Goal: Book appointment/travel/reservation

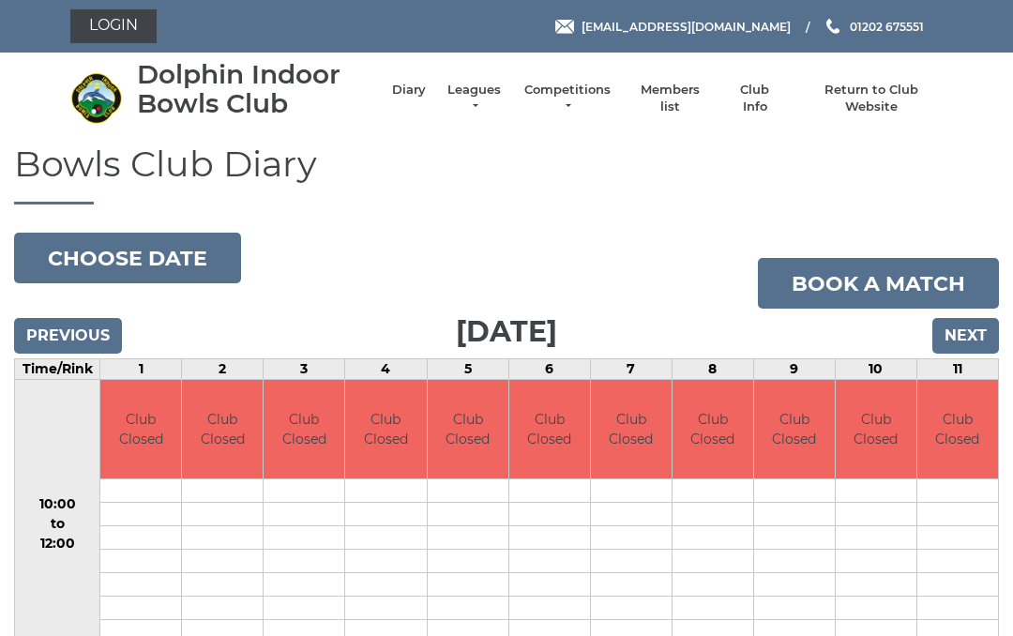
click at [973, 327] on input "Next" at bounding box center [966, 336] width 67 height 36
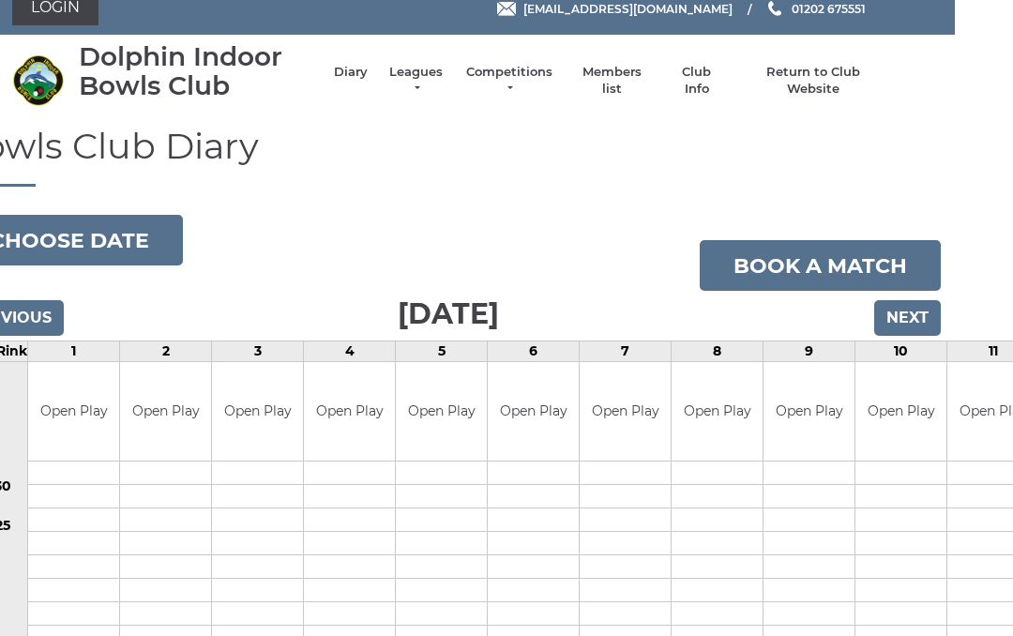
scroll to position [0, 58]
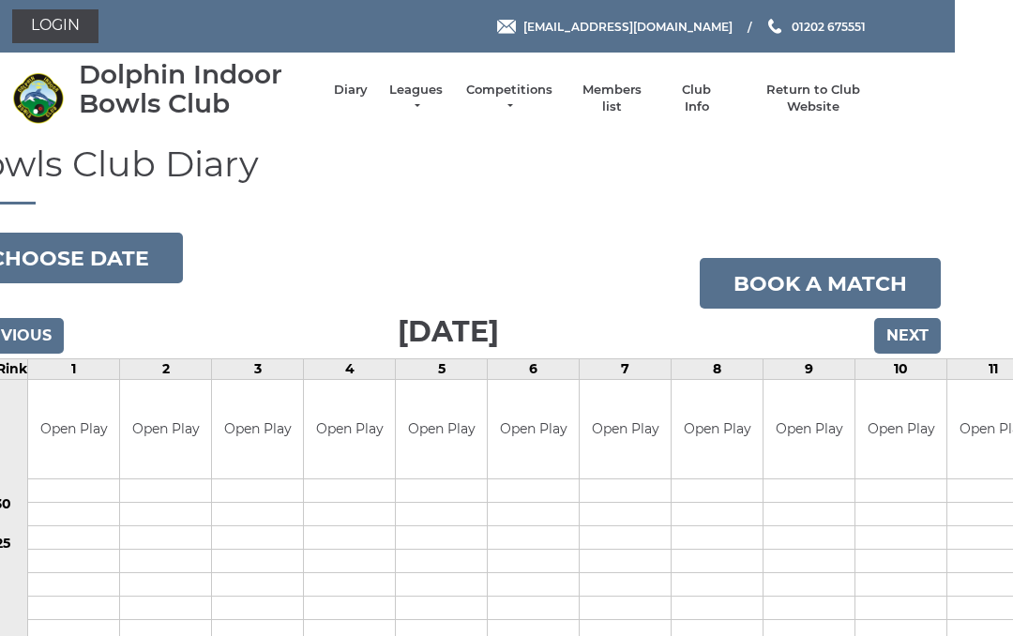
click at [910, 327] on input "Next" at bounding box center [908, 336] width 67 height 36
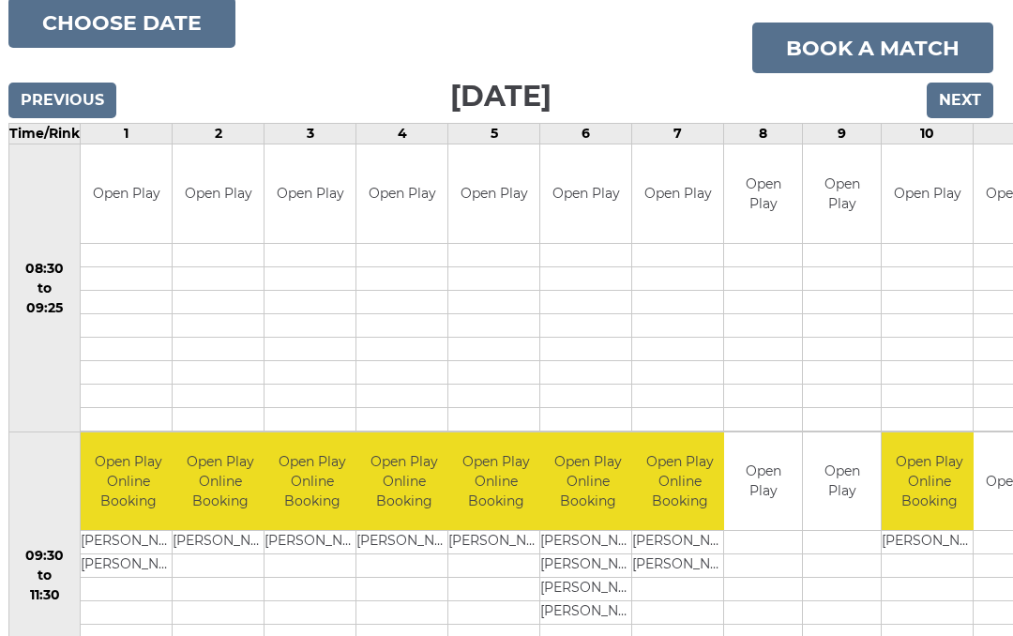
scroll to position [224, 6]
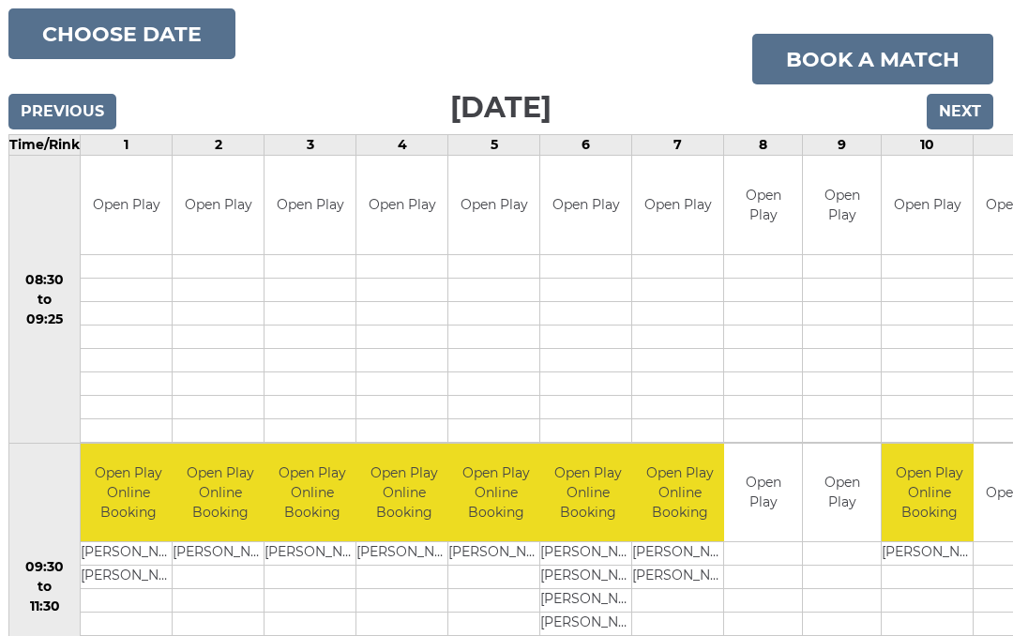
click at [970, 103] on input "Next" at bounding box center [960, 112] width 67 height 36
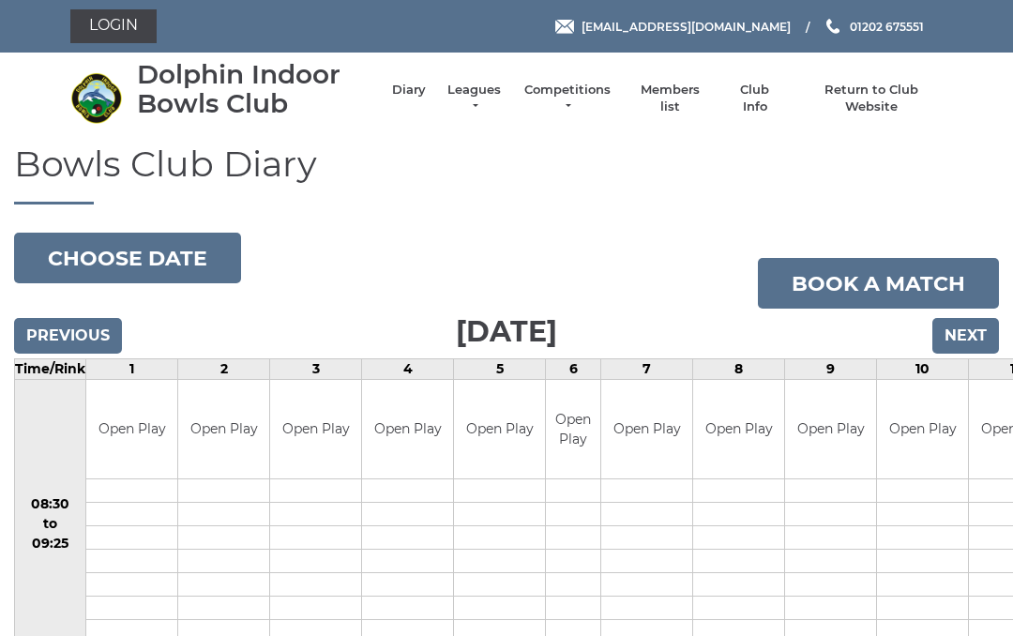
click at [953, 333] on input "Next" at bounding box center [966, 336] width 67 height 36
click at [967, 330] on input "Next" at bounding box center [966, 336] width 67 height 36
click at [970, 327] on input "Next" at bounding box center [966, 336] width 67 height 36
click at [964, 330] on input "Next" at bounding box center [966, 336] width 67 height 36
click at [967, 329] on input "Next" at bounding box center [966, 336] width 67 height 36
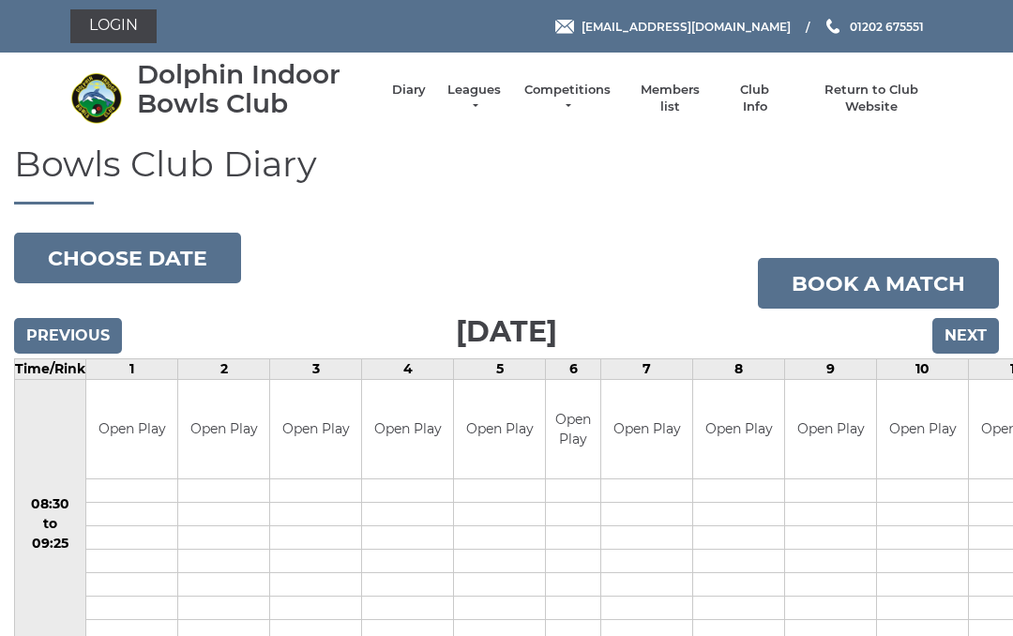
click at [976, 339] on input "Next" at bounding box center [966, 336] width 67 height 36
click at [978, 328] on input "Next" at bounding box center [966, 336] width 67 height 36
click at [972, 336] on input "Next" at bounding box center [966, 336] width 67 height 36
click at [972, 328] on input "Next" at bounding box center [966, 336] width 67 height 36
